Goal: Use online tool/utility: Utilize a website feature to perform a specific function

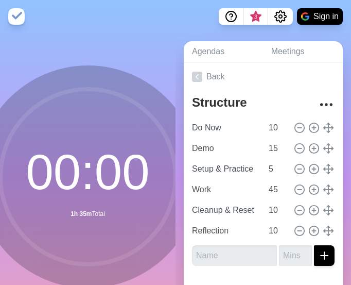
click at [30, 185] on circle at bounding box center [88, 176] width 175 height 175
click at [61, 180] on circle at bounding box center [88, 176] width 175 height 175
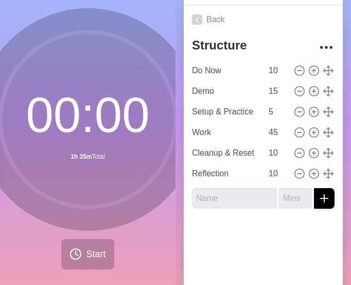
scroll to position [81, 0]
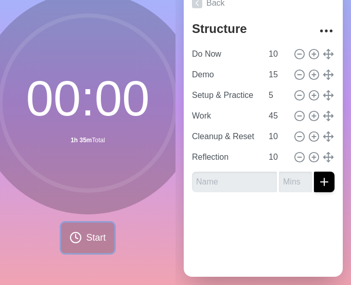
click at [90, 222] on button "Start" at bounding box center [87, 237] width 53 height 30
